Goal: Task Accomplishment & Management: Use online tool/utility

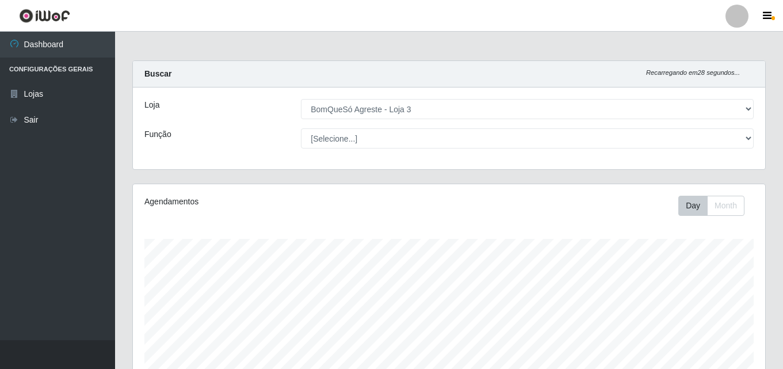
select select "215"
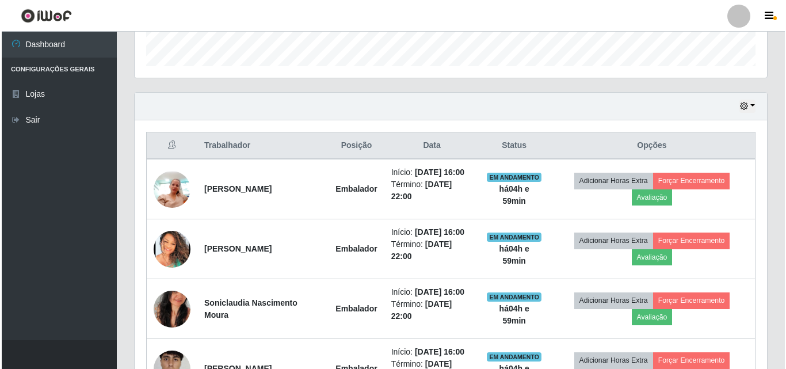
scroll to position [403, 0]
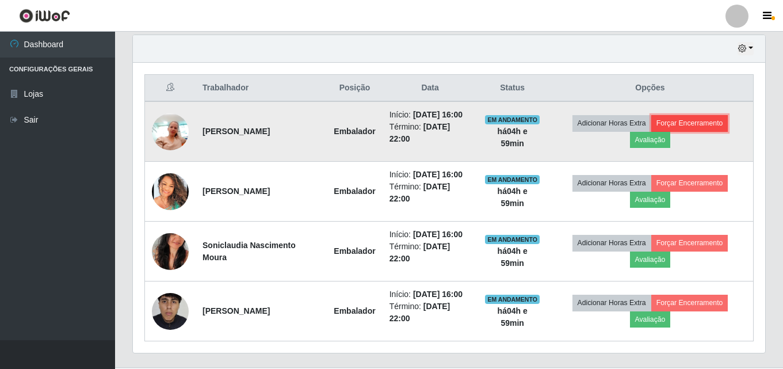
click at [698, 124] on button "Forçar Encerramento" at bounding box center [689, 123] width 77 height 16
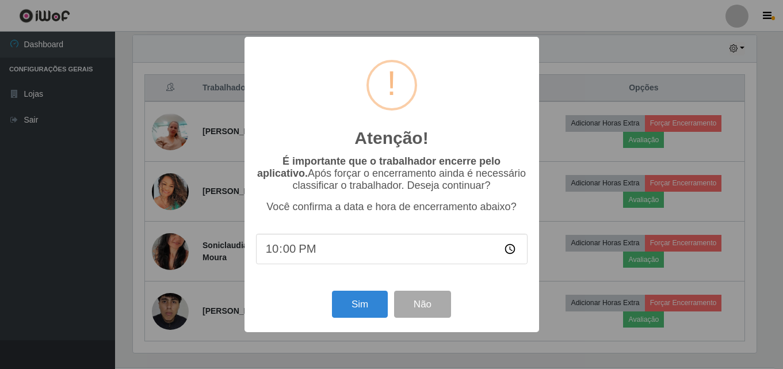
scroll to position [239, 626]
click at [365, 307] on button "Sim" at bounding box center [361, 303] width 56 height 27
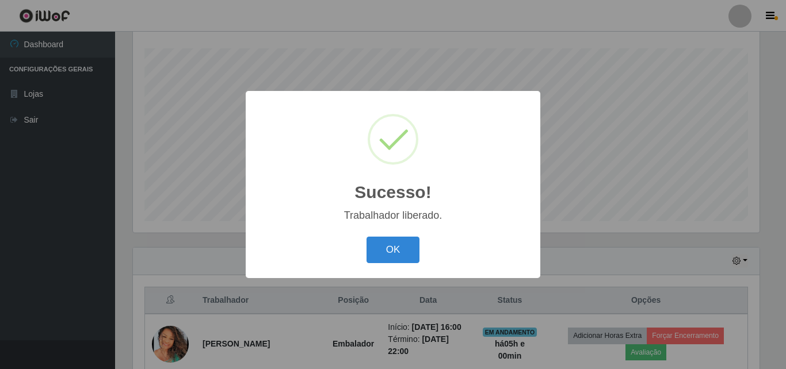
click at [400, 236] on div "OK Cancel" at bounding box center [392, 249] width 271 height 33
click at [401, 249] on button "OK" at bounding box center [392, 249] width 53 height 27
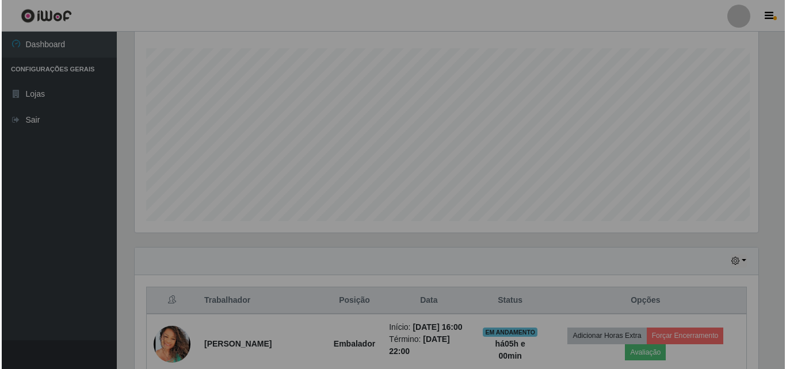
scroll to position [239, 632]
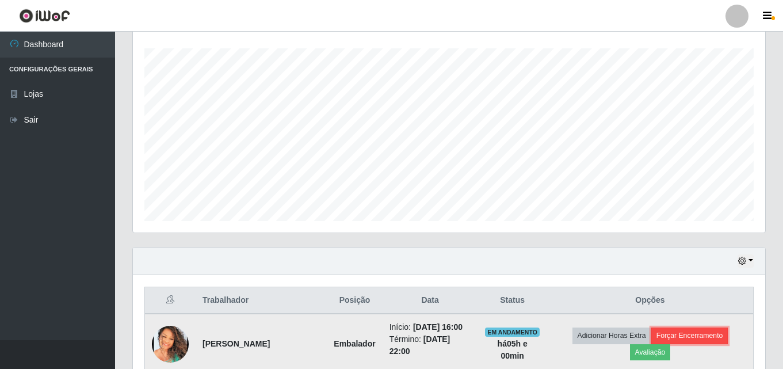
click at [703, 334] on button "Forçar Encerramento" at bounding box center [689, 335] width 77 height 16
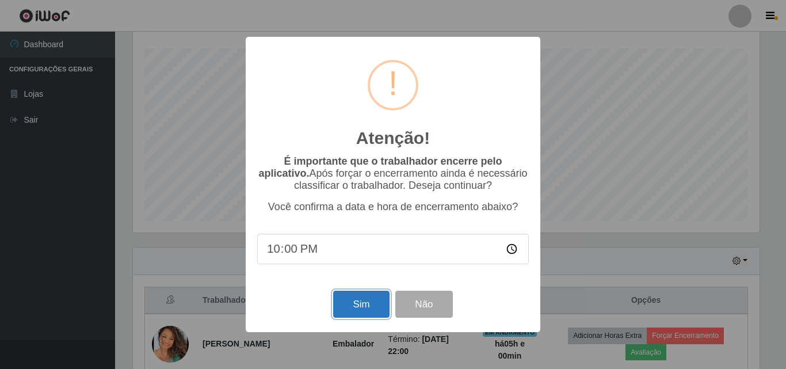
click at [375, 300] on button "Sim" at bounding box center [361, 303] width 56 height 27
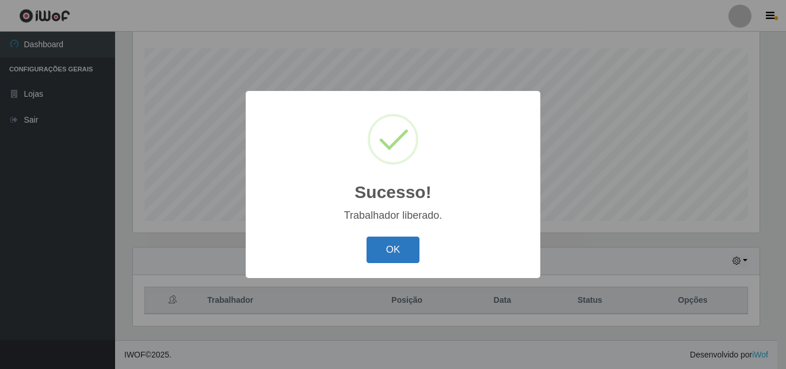
click at [398, 263] on button "OK" at bounding box center [392, 249] width 53 height 27
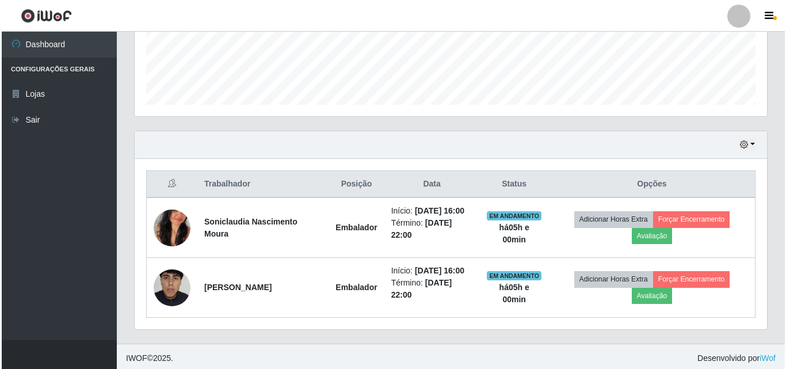
scroll to position [310, 0]
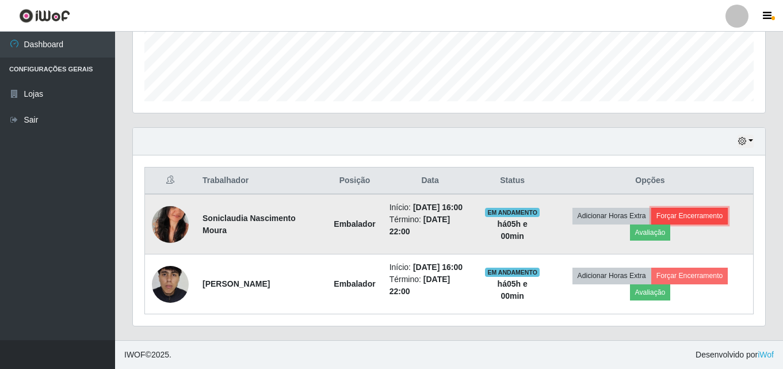
click at [716, 215] on button "Forçar Encerramento" at bounding box center [689, 216] width 77 height 16
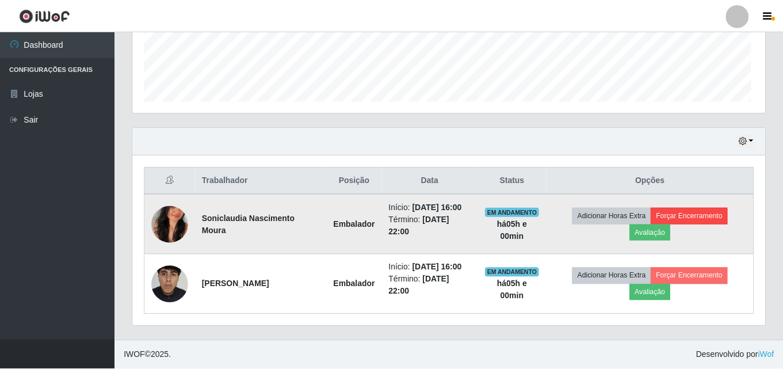
scroll to position [239, 626]
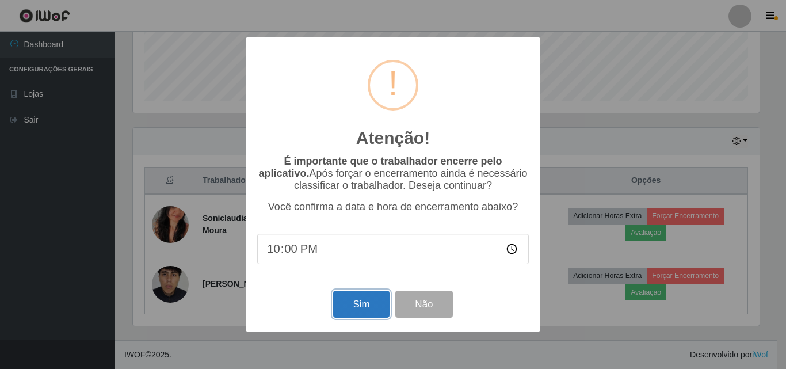
click at [354, 315] on button "Sim" at bounding box center [361, 303] width 56 height 27
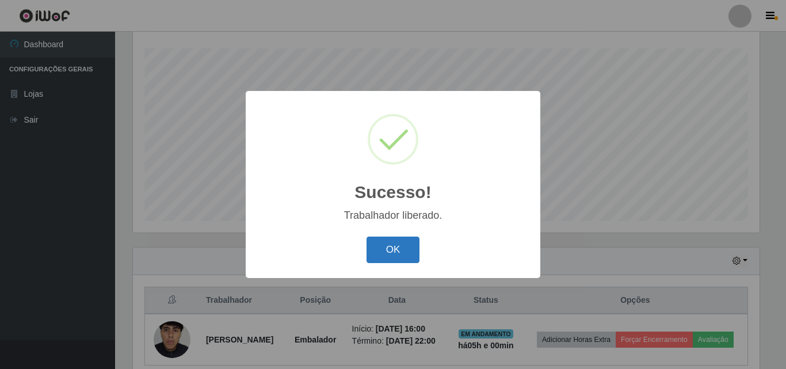
click at [387, 263] on button "OK" at bounding box center [392, 249] width 53 height 27
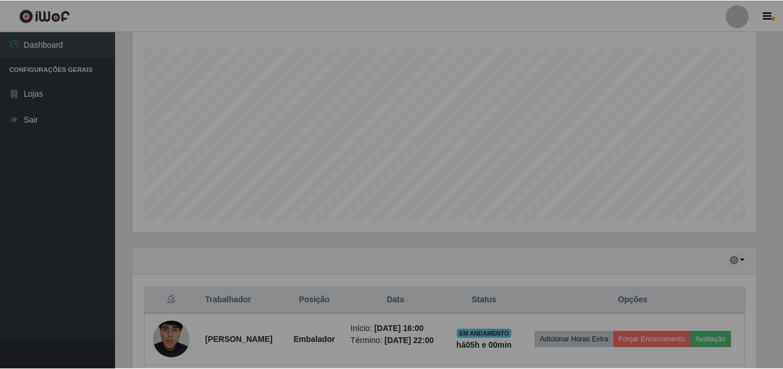
scroll to position [0, 0]
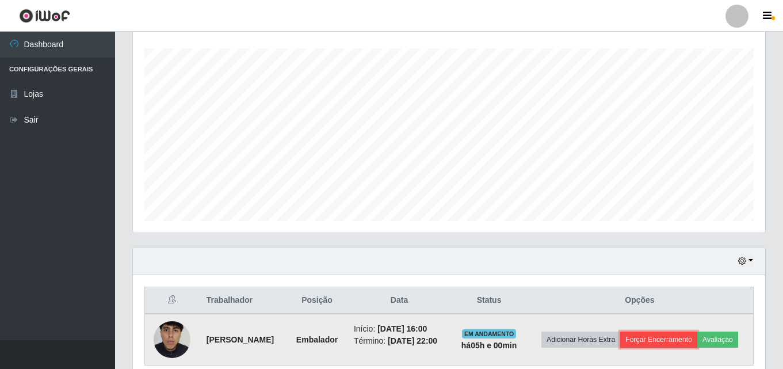
click at [671, 338] on button "Forçar Encerramento" at bounding box center [658, 339] width 77 height 16
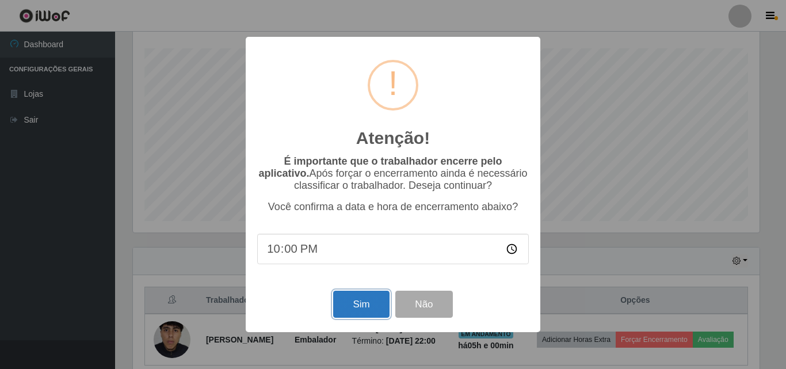
click at [355, 304] on button "Sim" at bounding box center [361, 303] width 56 height 27
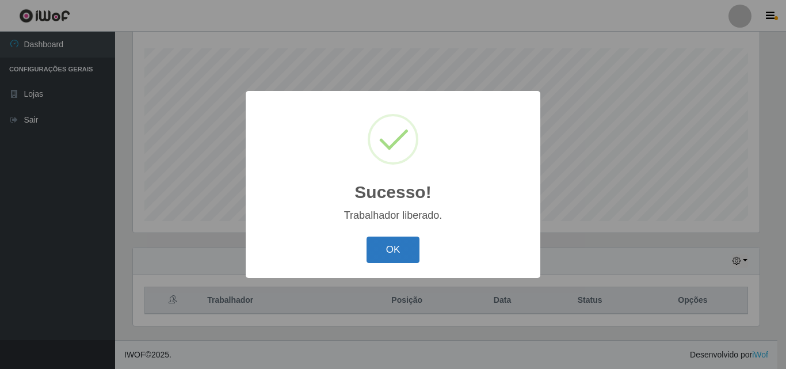
click at [392, 240] on button "OK" at bounding box center [392, 249] width 53 height 27
